Goal: Information Seeking & Learning: Learn about a topic

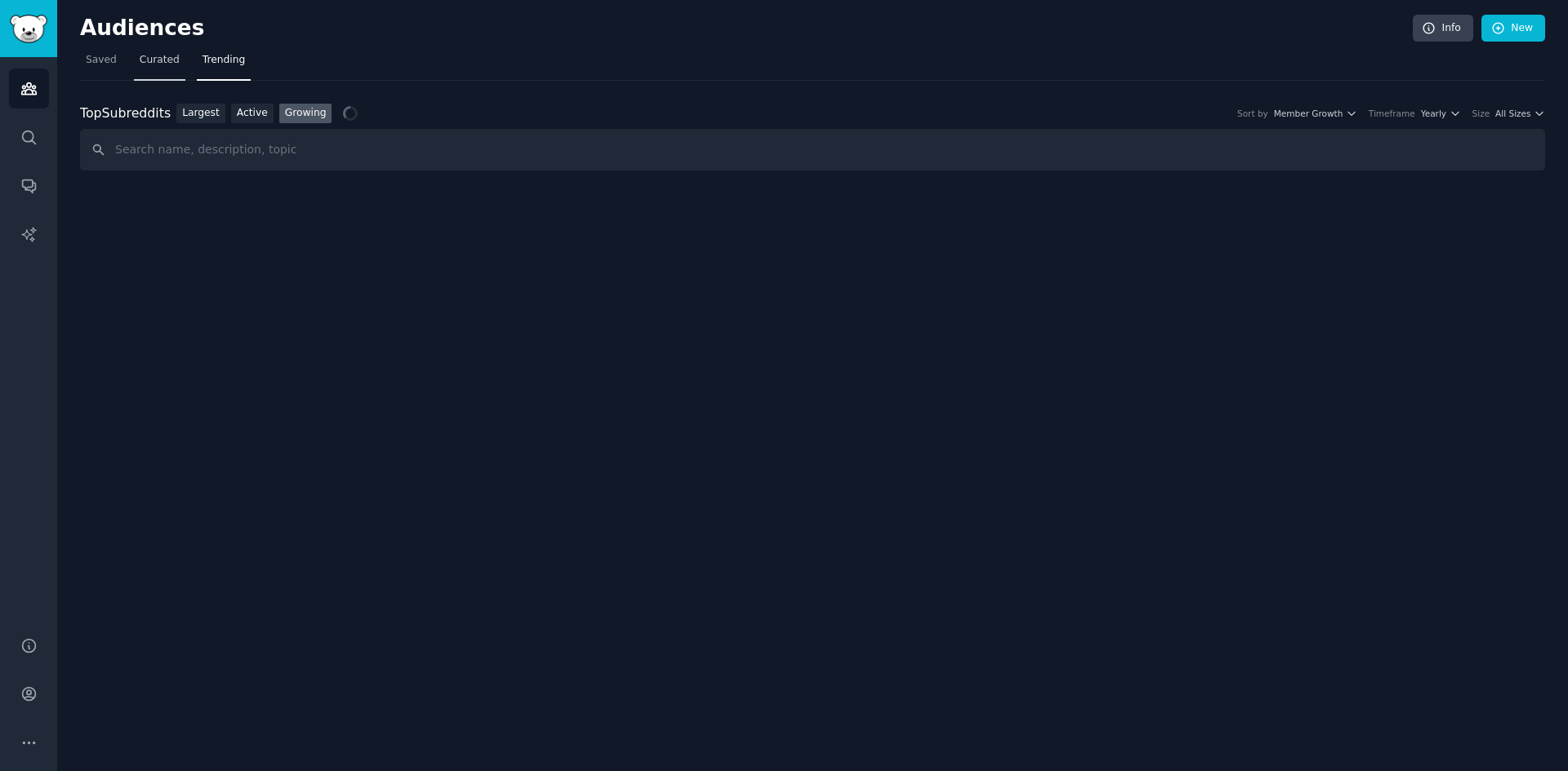
click at [158, 70] on link "Curated" at bounding box center [160, 63] width 52 height 33
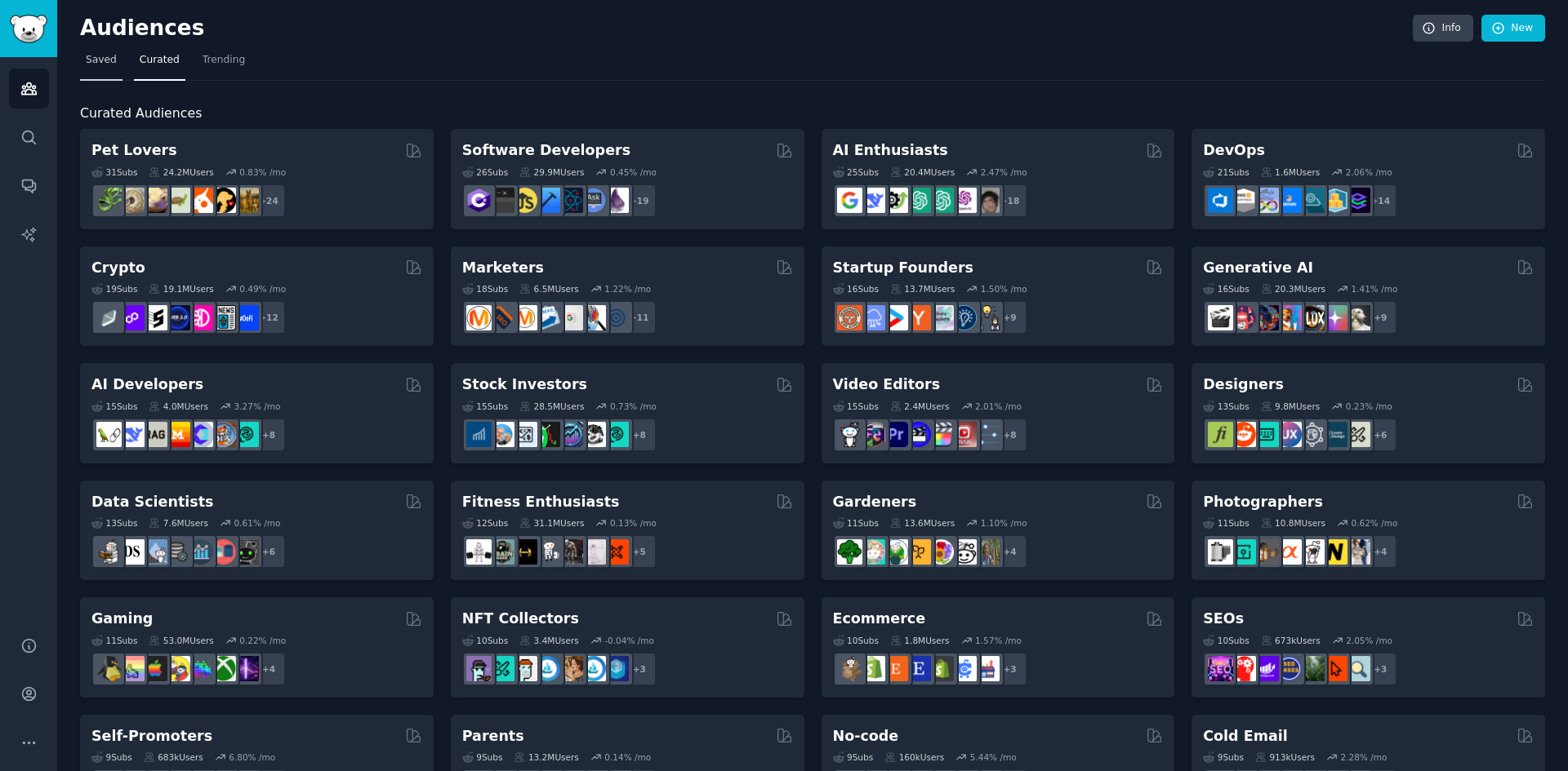
click at [95, 59] on span "Saved" at bounding box center [101, 60] width 31 height 14
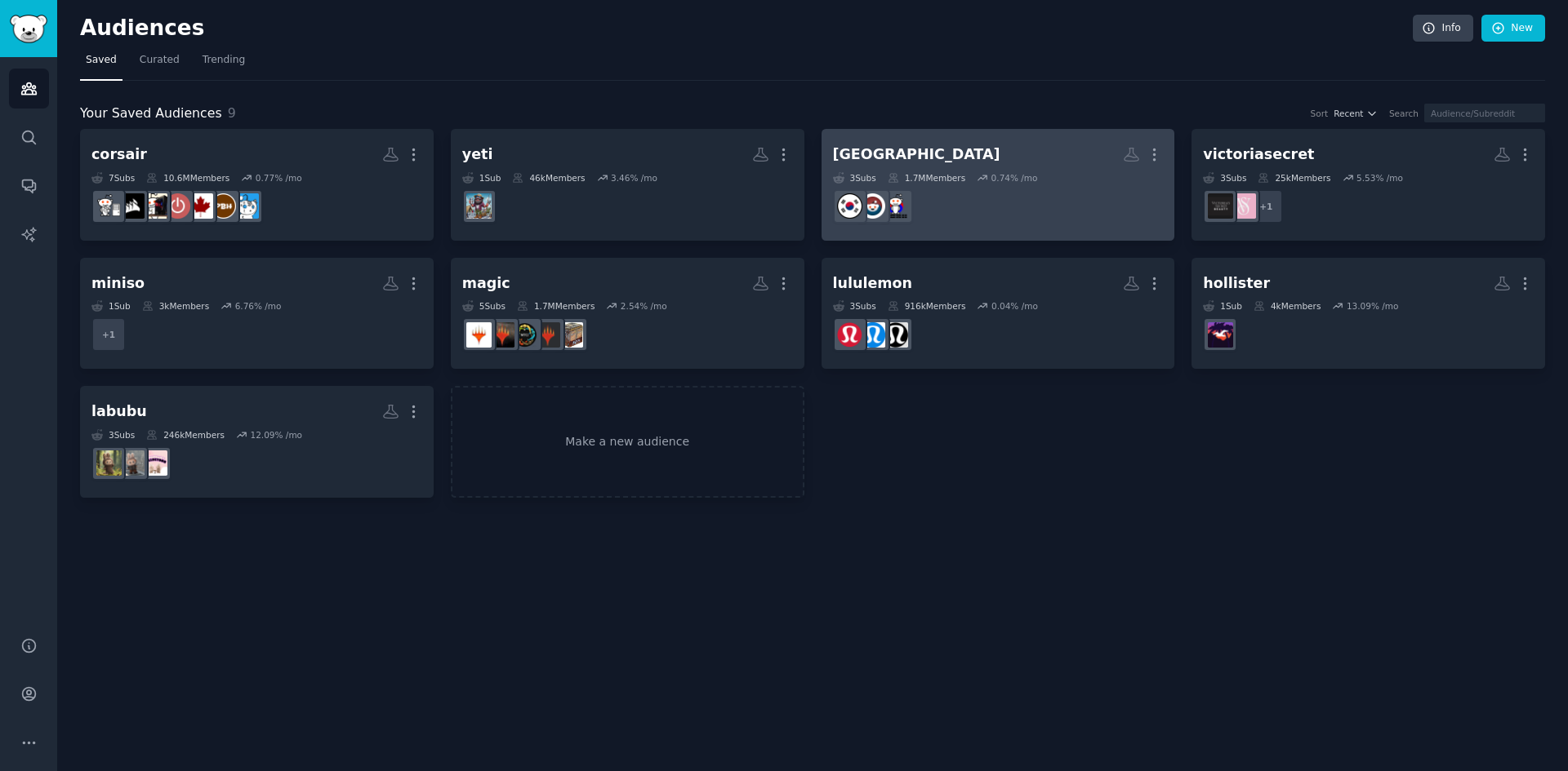
click at [1054, 209] on dd at bounding box center [998, 206] width 330 height 46
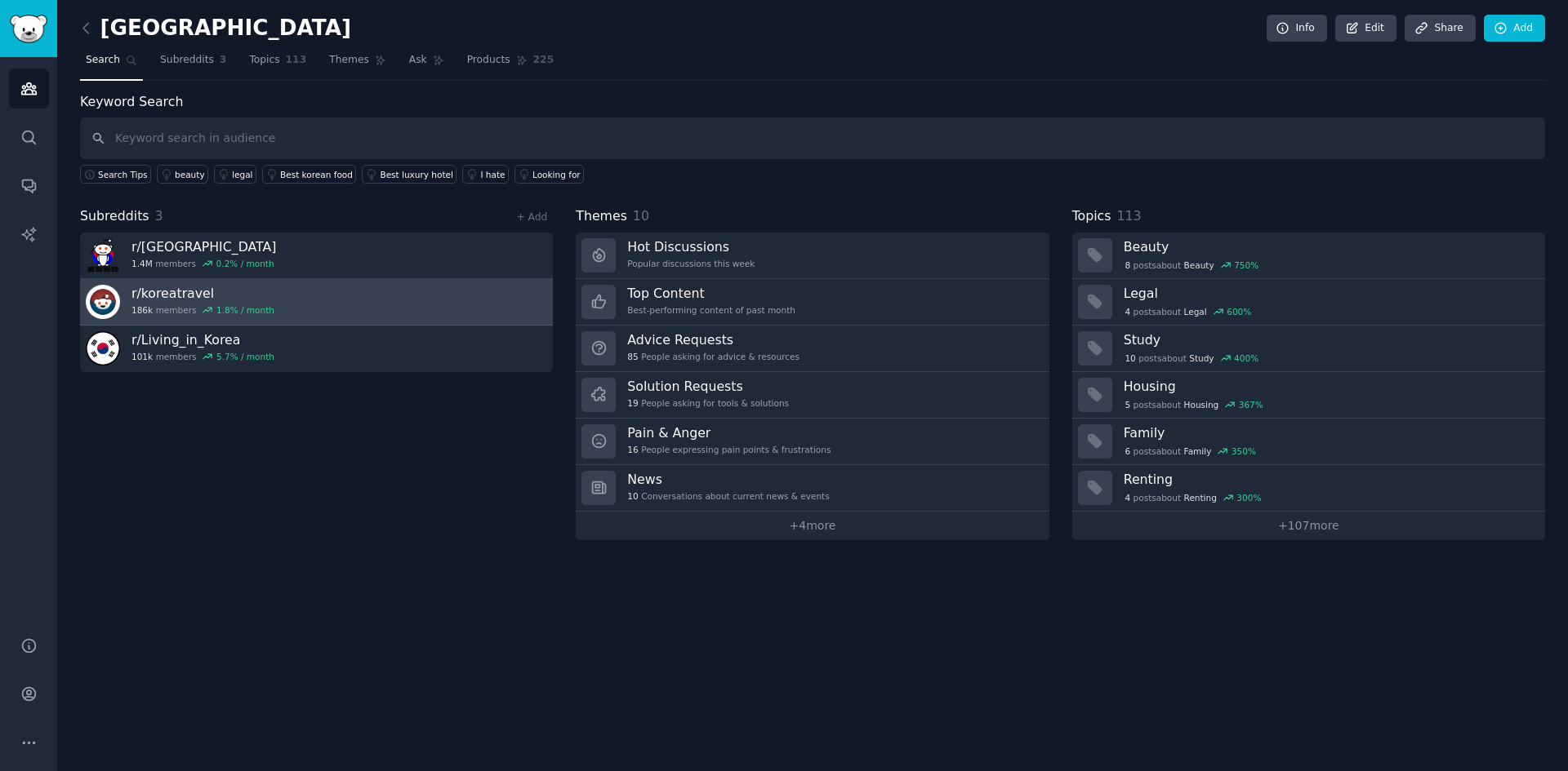
click at [320, 317] on link "r/ koreatravel 186k members 1.8 % / month" at bounding box center [317, 303] width 473 height 46
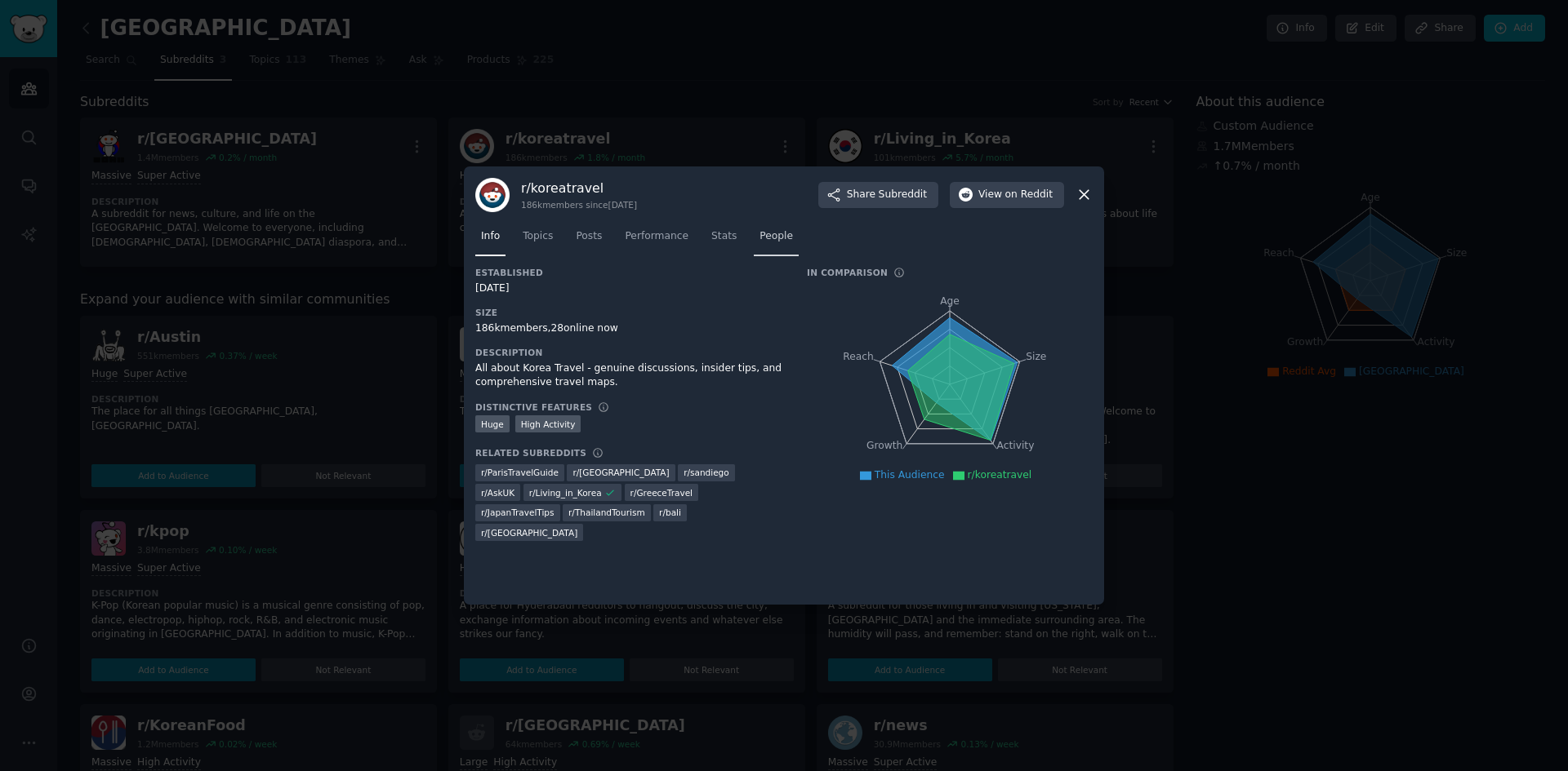
click at [759, 234] on span "People" at bounding box center [775, 236] width 33 height 14
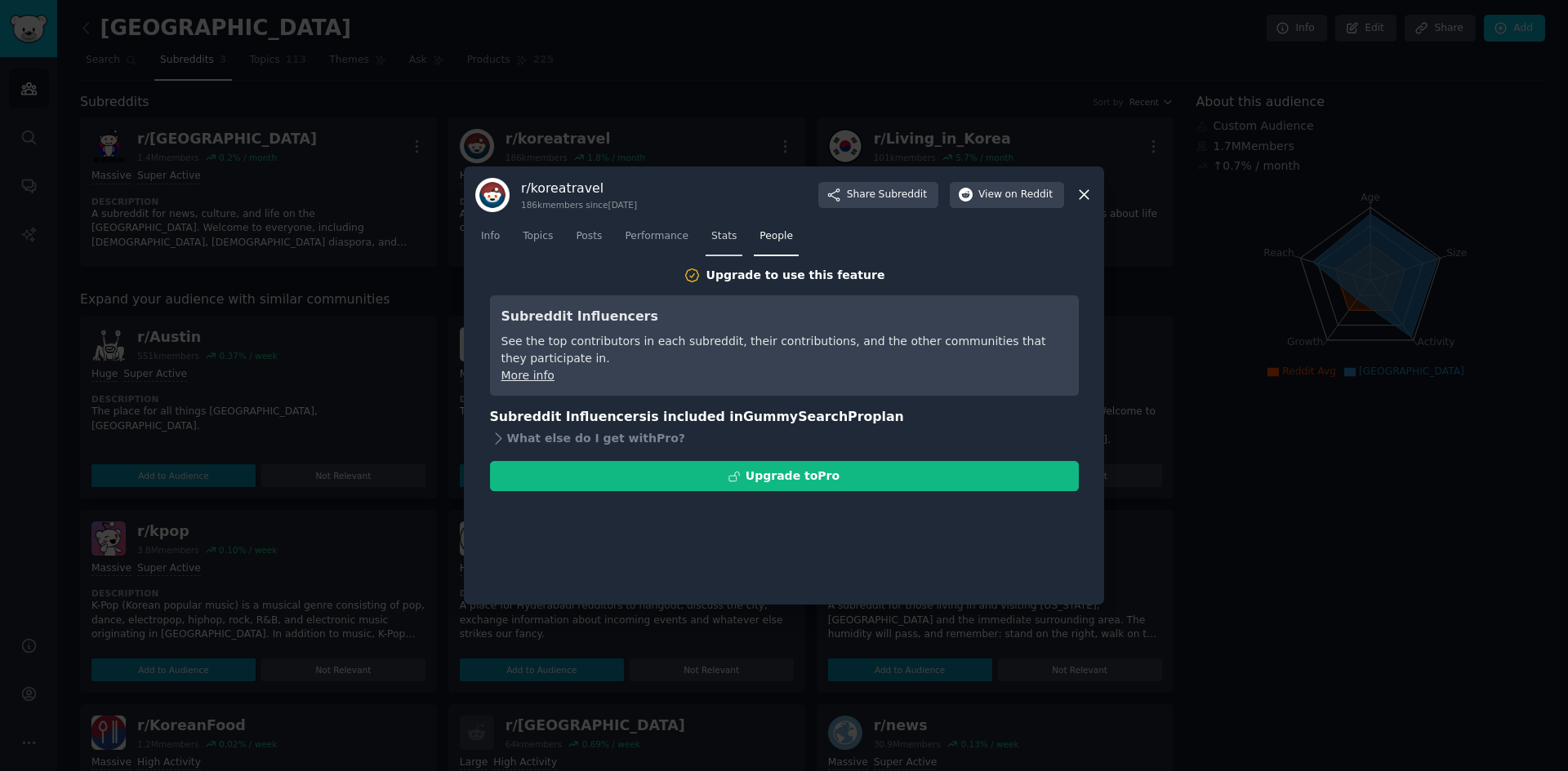
click at [721, 237] on span "Stats" at bounding box center [724, 236] width 25 height 14
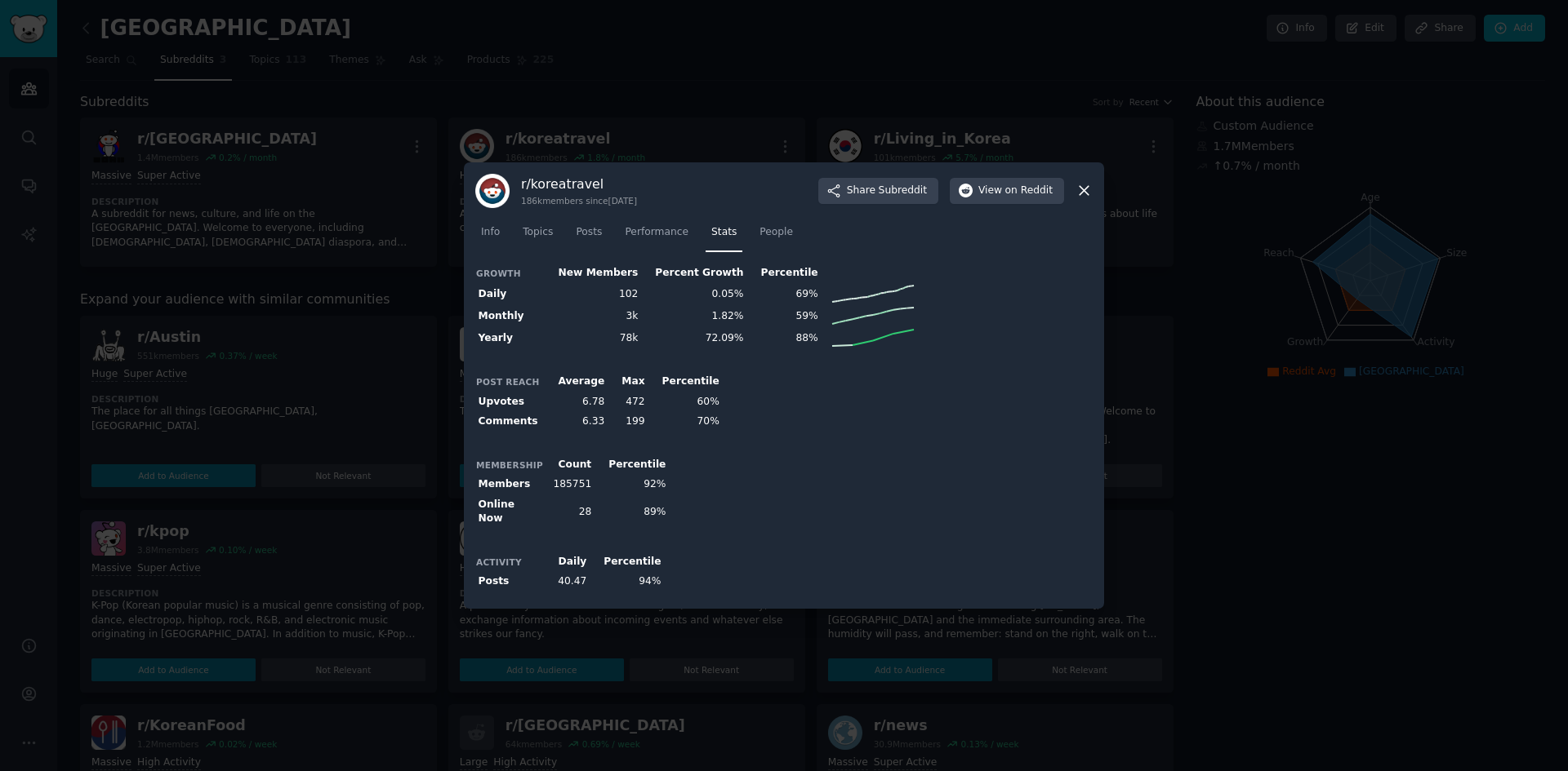
click at [1086, 187] on icon at bounding box center [1083, 190] width 17 height 17
